Goal: Find specific fact: Find specific fact

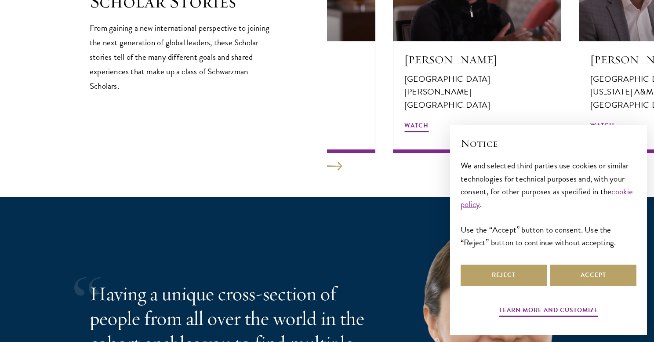
scroll to position [1600, 0]
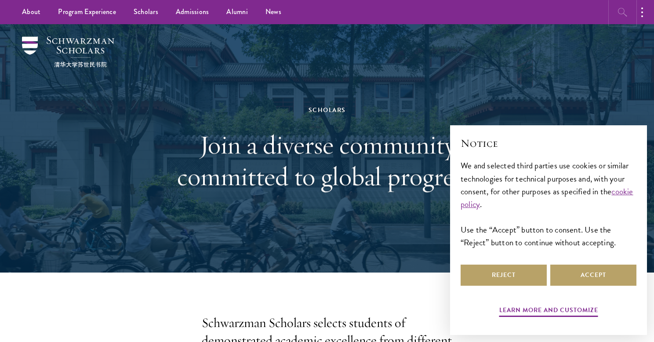
click at [622, 12] on icon "button" at bounding box center [623, 12] width 11 height 11
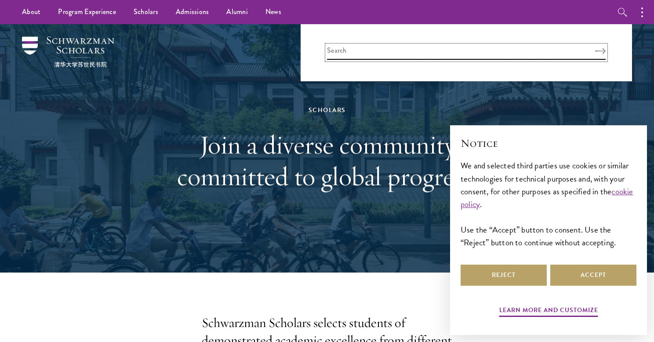
click at [378, 53] on input "search" at bounding box center [466, 52] width 279 height 15
type input "alex cavannagh"
click at [603, 52] on icon "Search" at bounding box center [604, 51] width 11 height 6
